Goal: Information Seeking & Learning: Learn about a topic

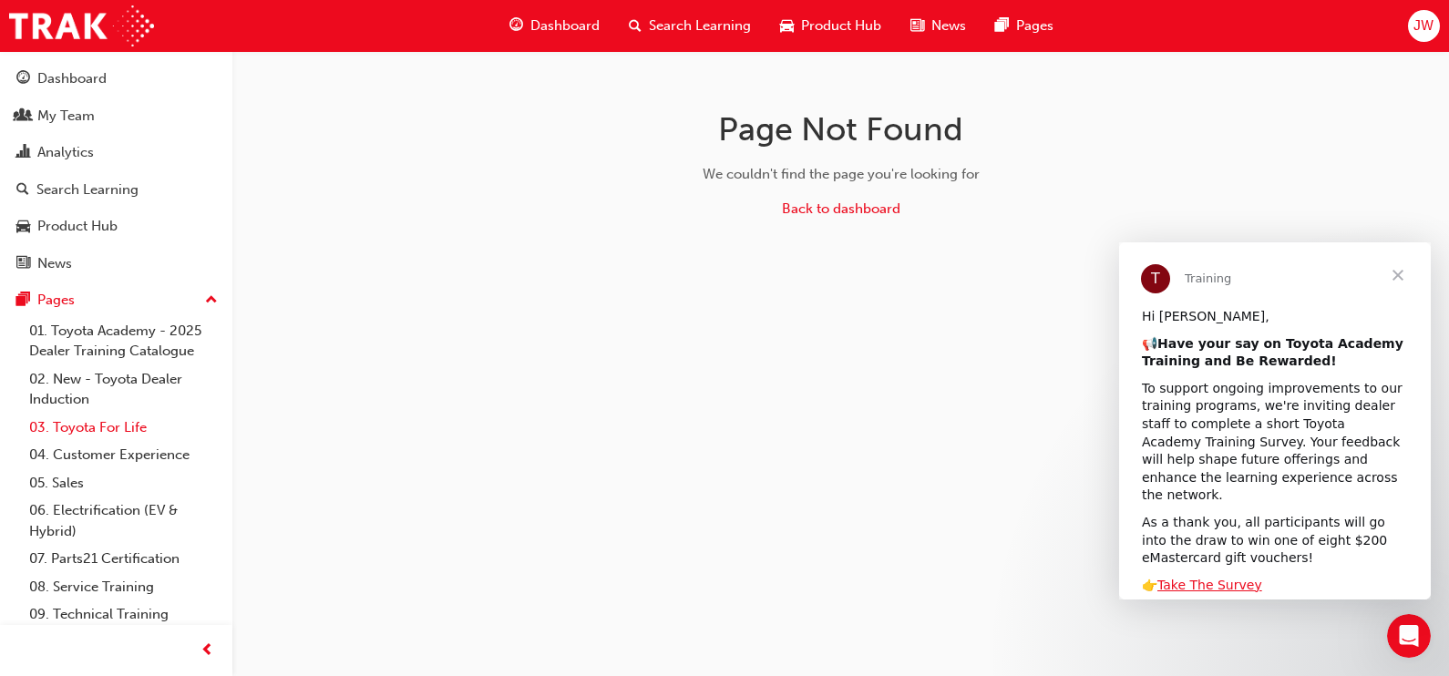
click at [116, 442] on link "03. Toyota For Life" at bounding box center [123, 428] width 203 height 28
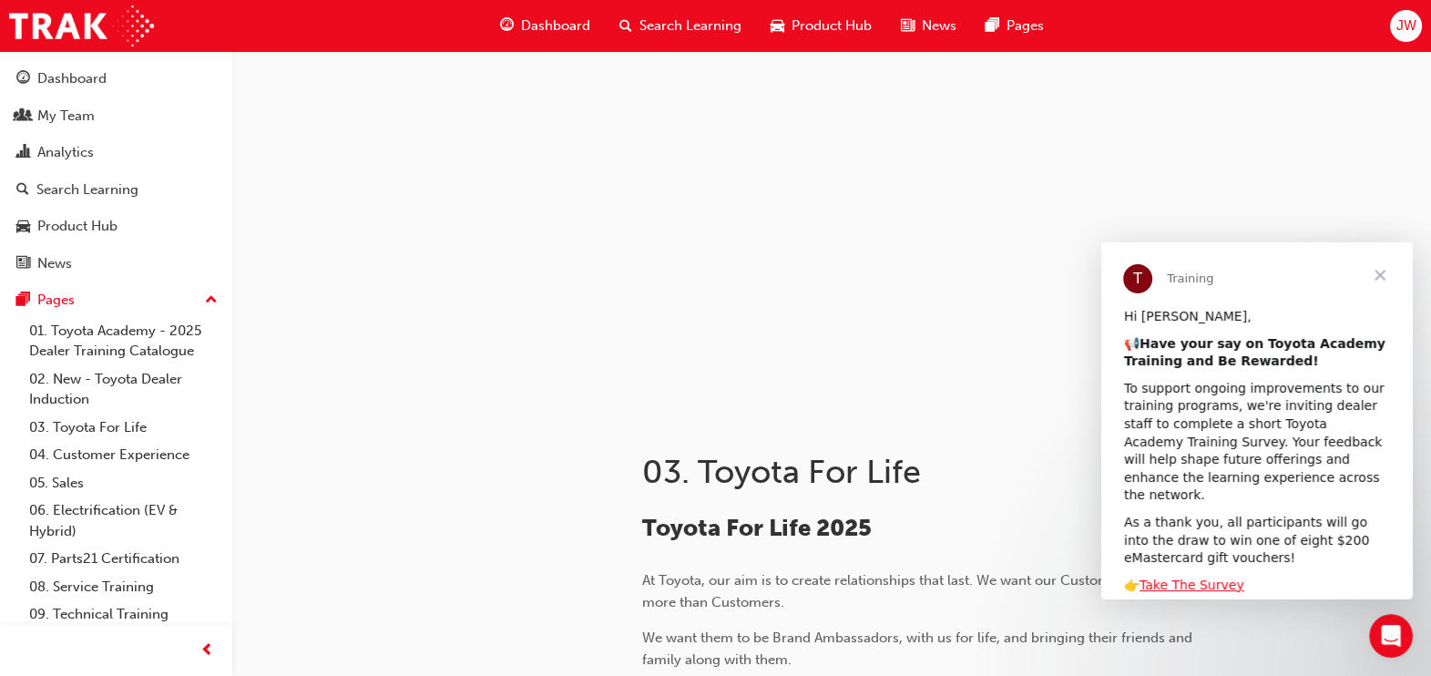
click at [1386, 265] on span "Close" at bounding box center [1380, 275] width 66 height 66
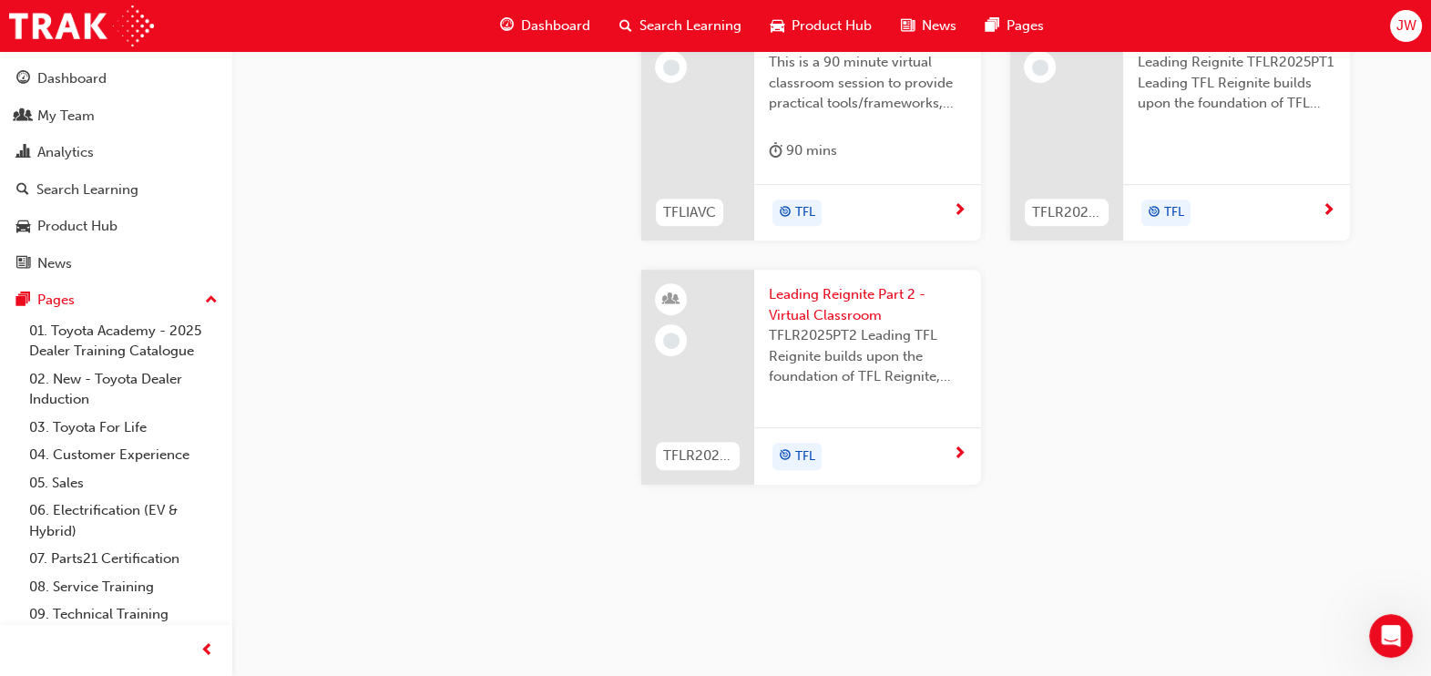
scroll to position [1707, 0]
click at [69, 405] on link "02. New - Toyota Dealer Induction" at bounding box center [123, 389] width 203 height 48
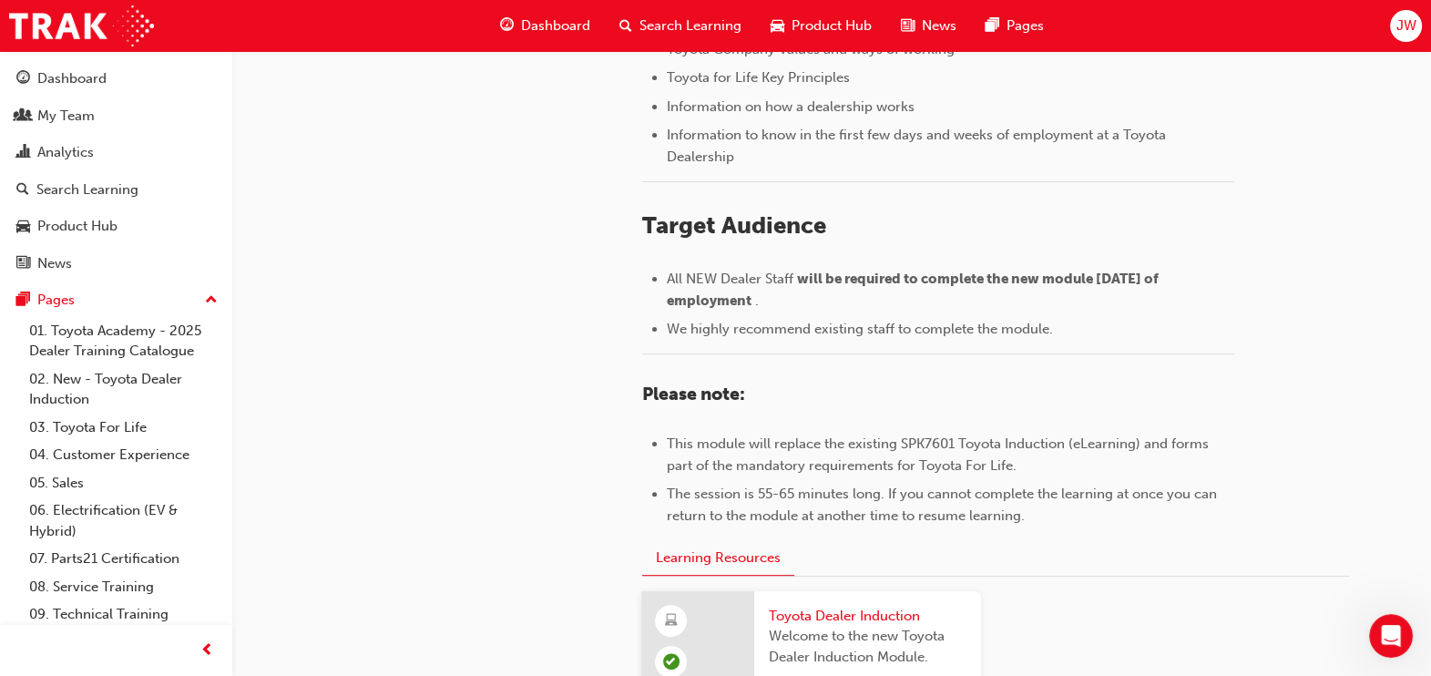
scroll to position [954, 0]
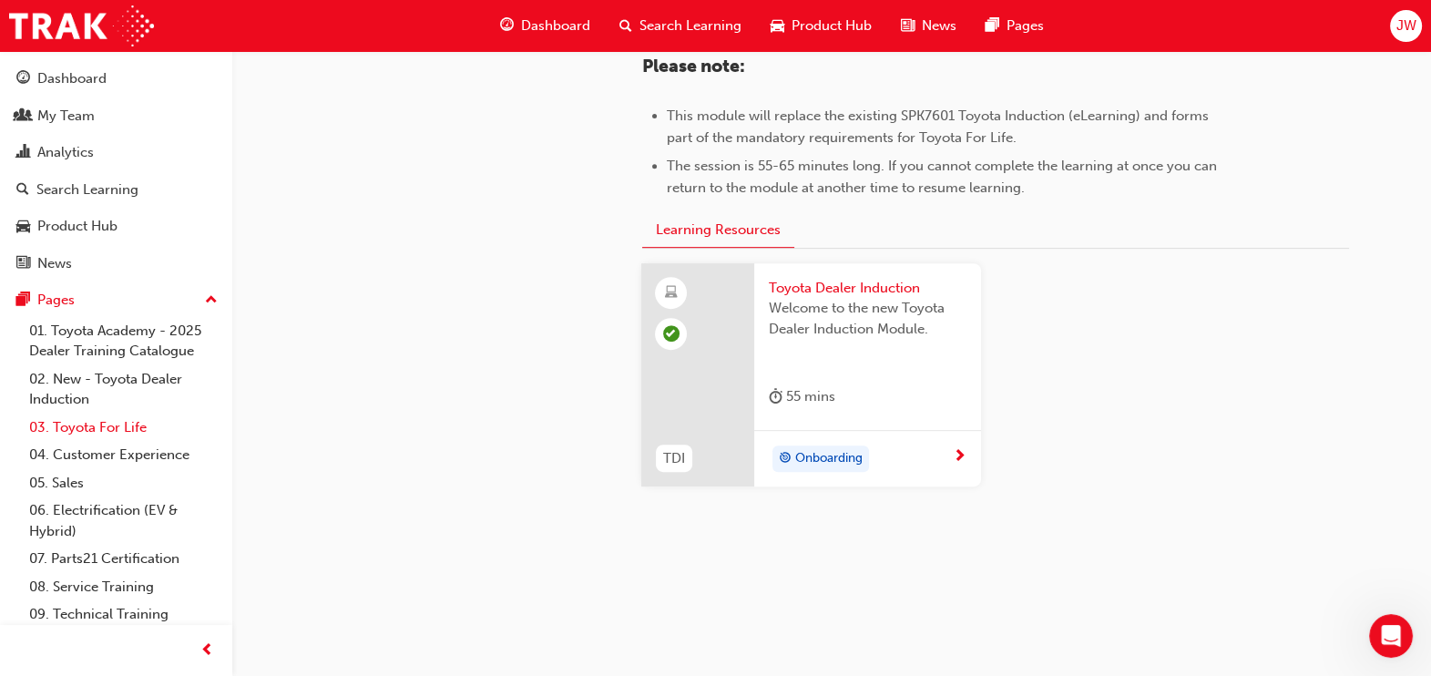
click at [109, 442] on link "03. Toyota For Life" at bounding box center [123, 428] width 203 height 28
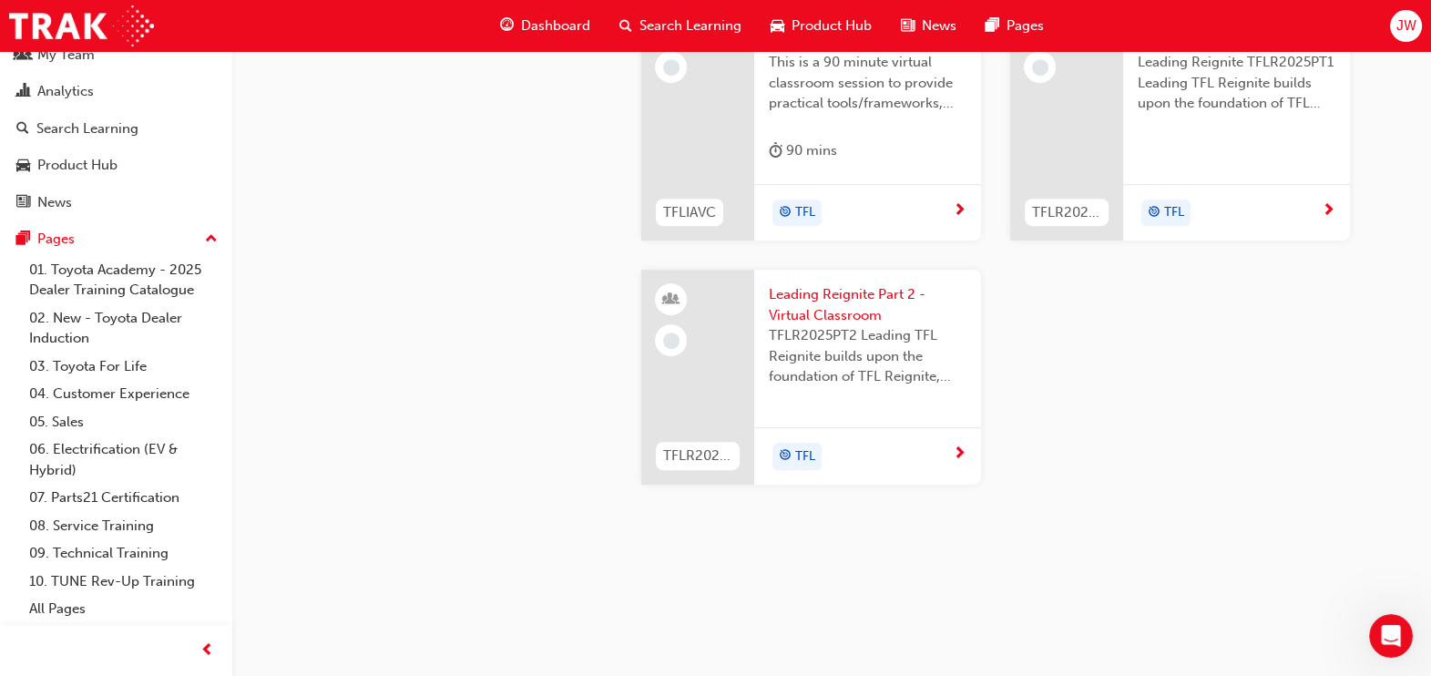
scroll to position [1747, 0]
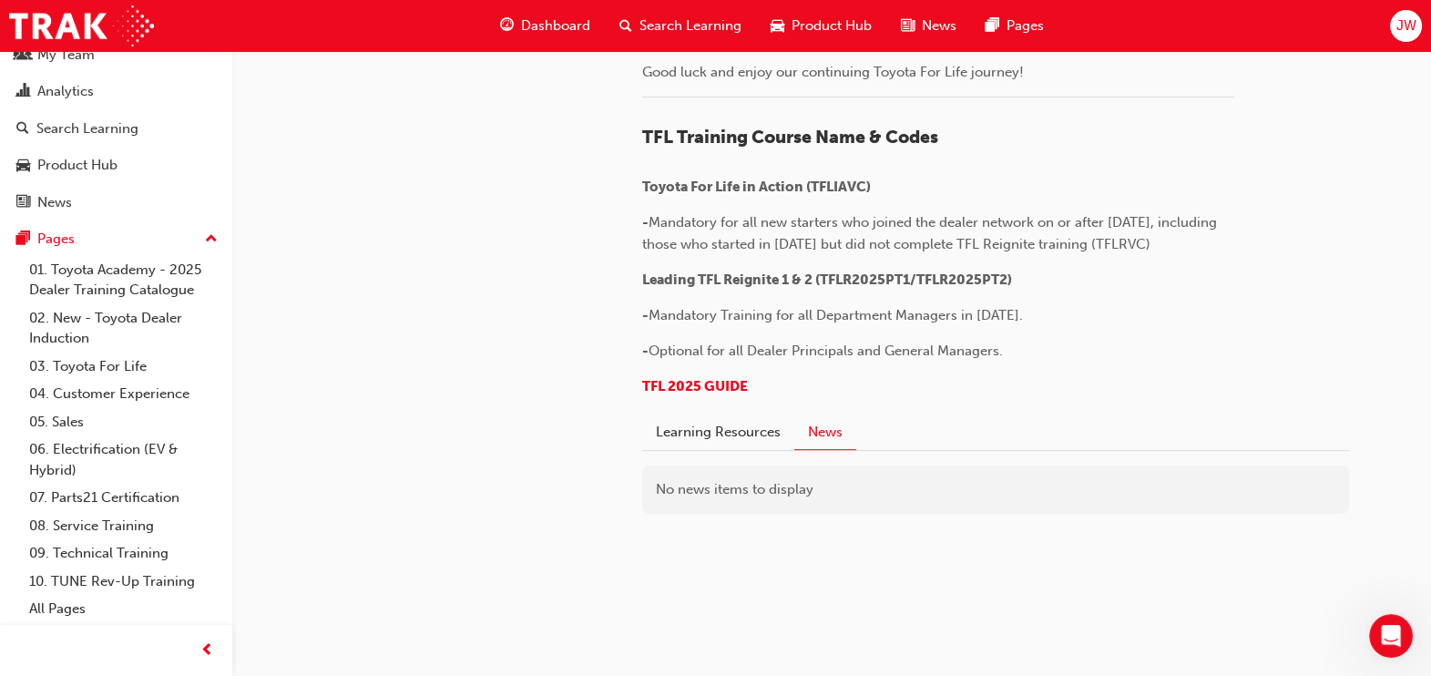
scroll to position [1621, 0]
click at [711, 434] on button "Learning Resources" at bounding box center [718, 432] width 152 height 35
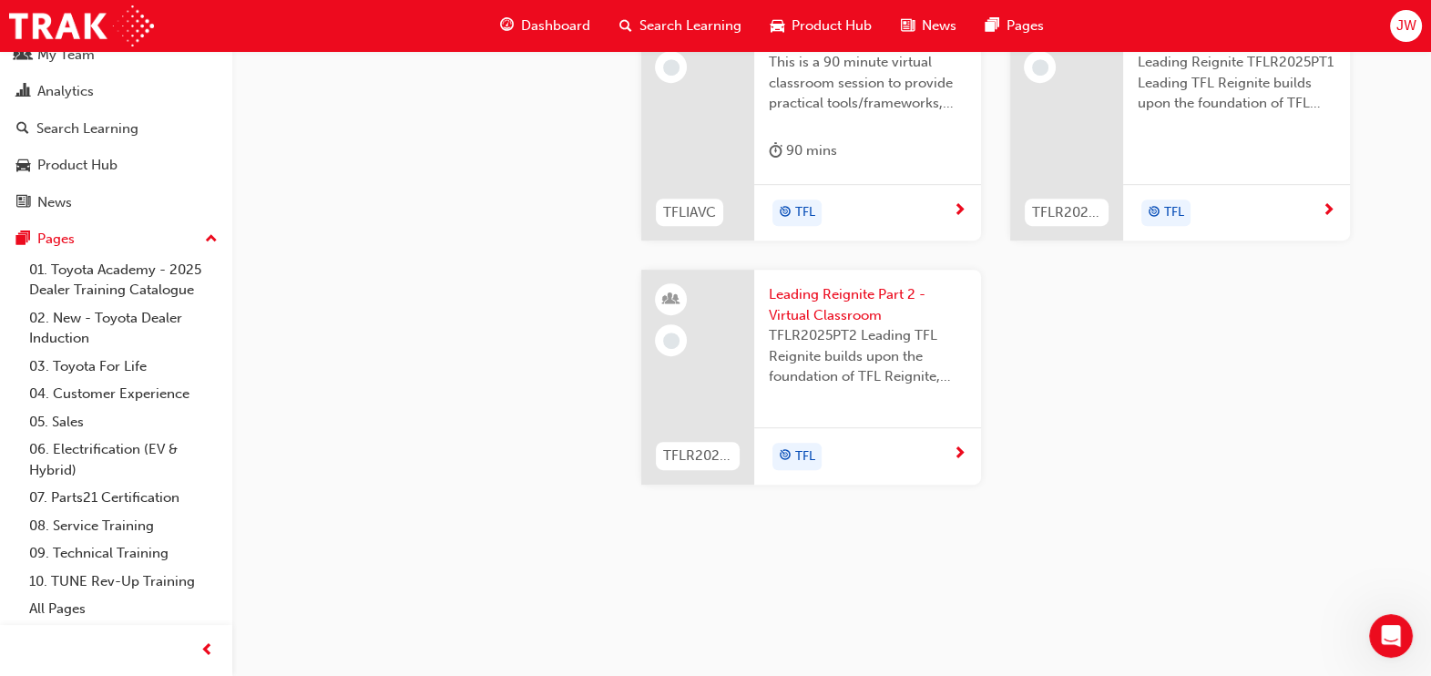
scroll to position [1735, 0]
click at [88, 387] on link "04. Customer Experience" at bounding box center [123, 394] width 203 height 28
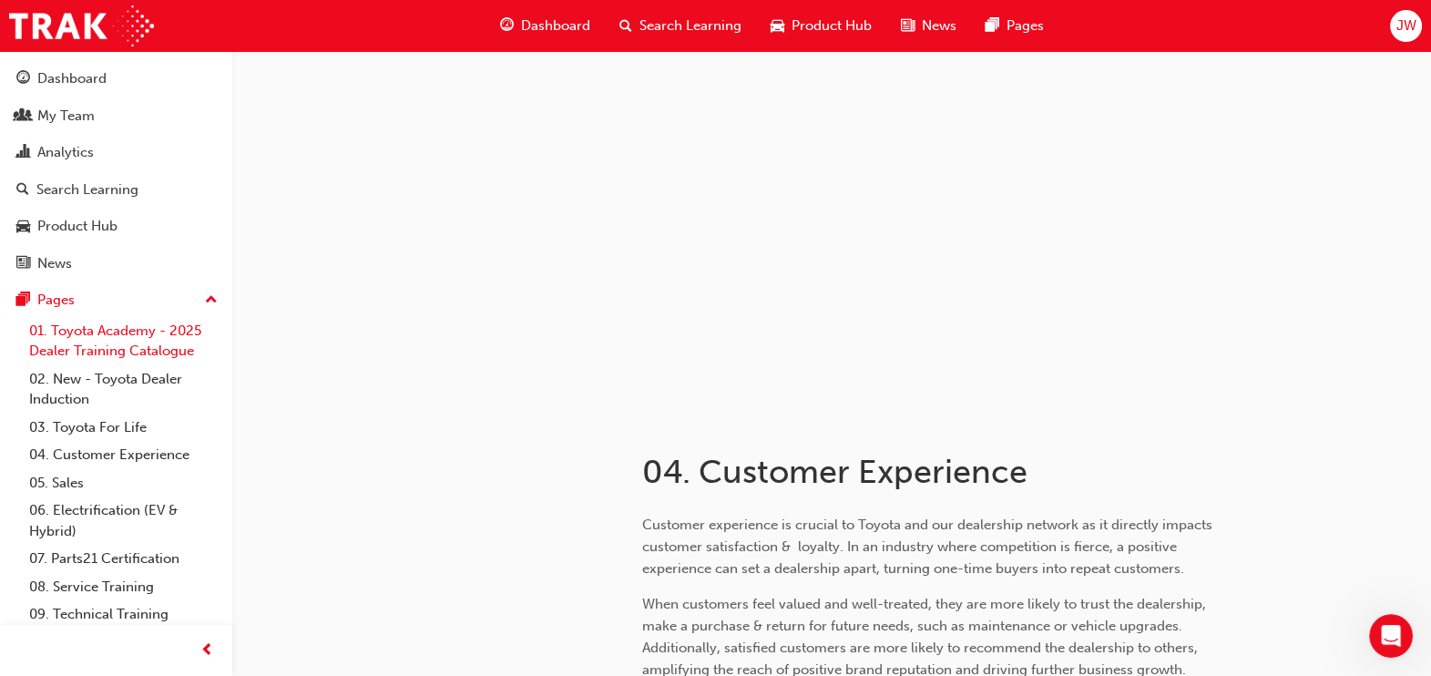
click at [149, 346] on link "01. Toyota Academy - 2025 Dealer Training Catalogue" at bounding box center [123, 341] width 203 height 48
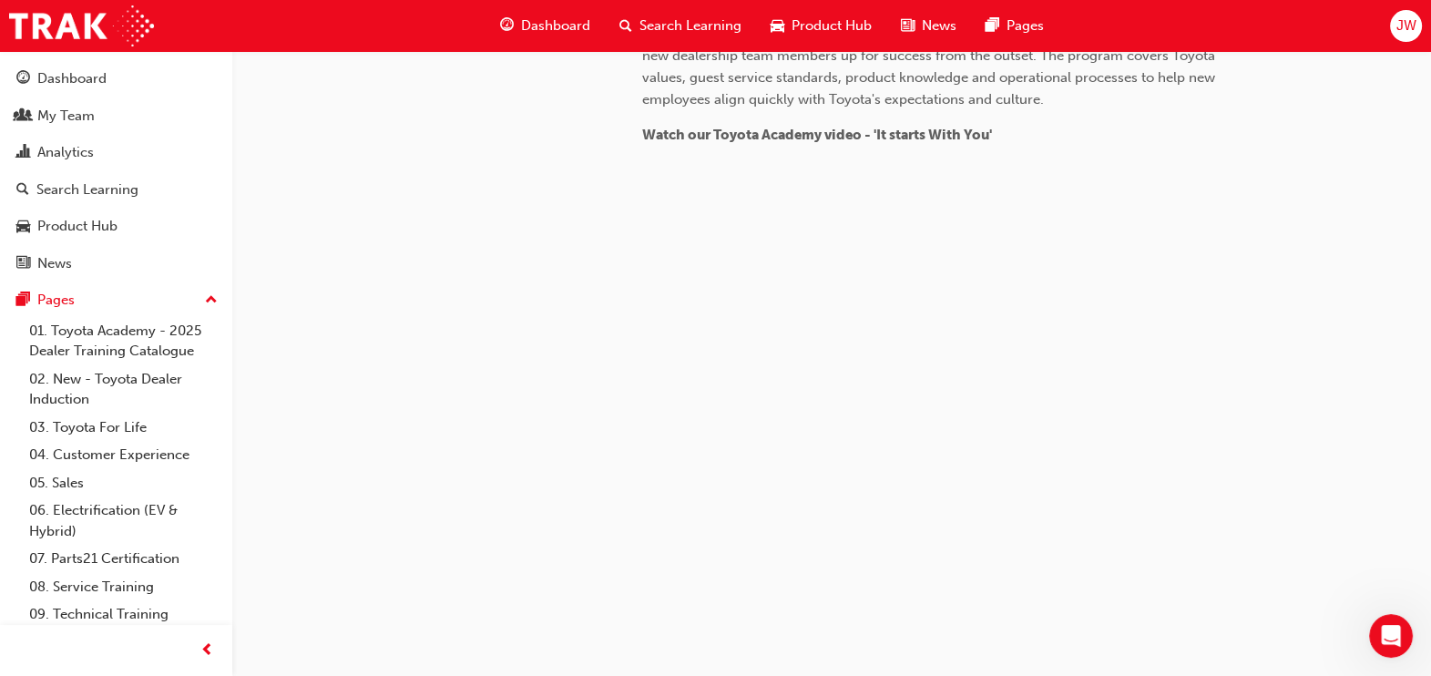
scroll to position [1835, 0]
click at [123, 365] on link "01. Toyota Academy - 2025 Dealer Training Catalogue" at bounding box center [123, 341] width 203 height 48
click at [127, 414] on link "02. New - Toyota Dealer Induction" at bounding box center [123, 389] width 203 height 48
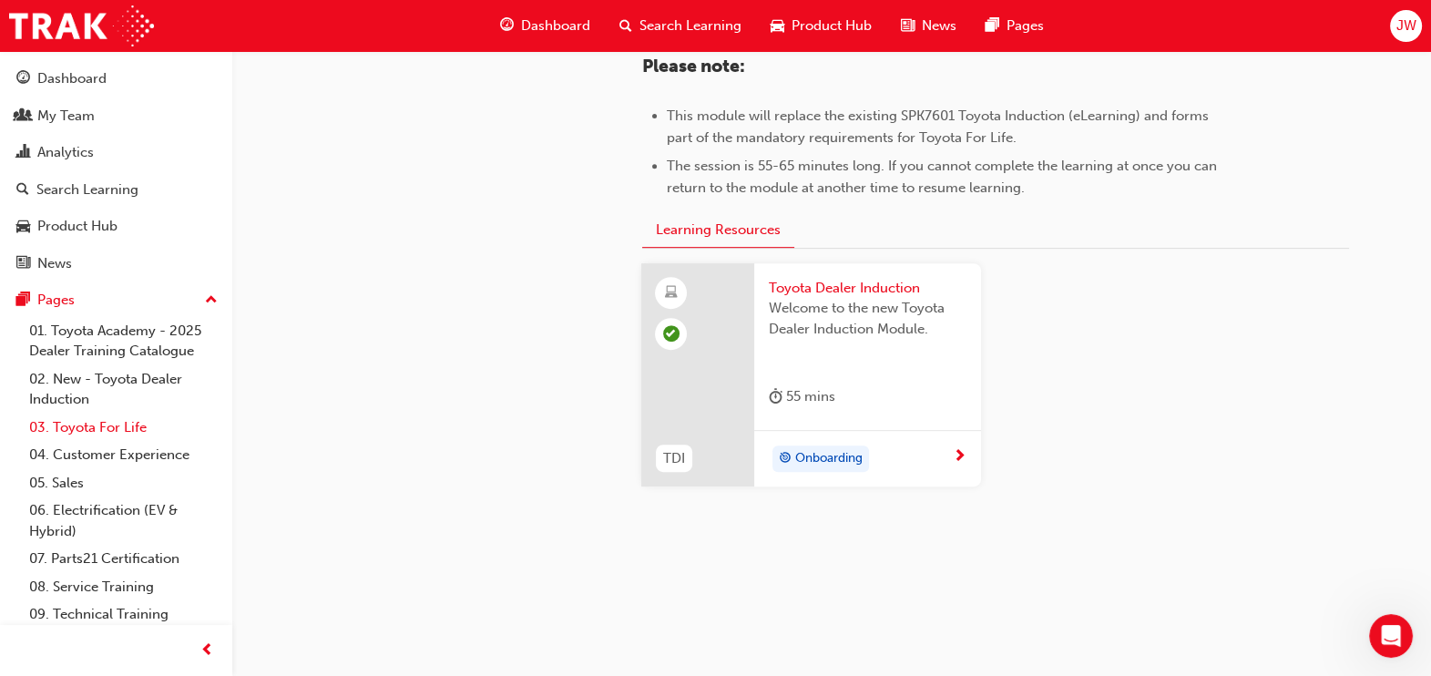
click at [118, 442] on link "03. Toyota For Life" at bounding box center [123, 428] width 203 height 28
